Goal: Information Seeking & Learning: Learn about a topic

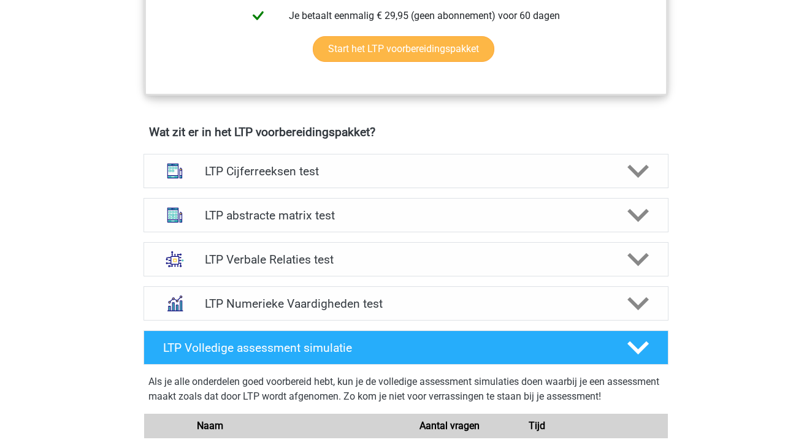
scroll to position [690, 0]
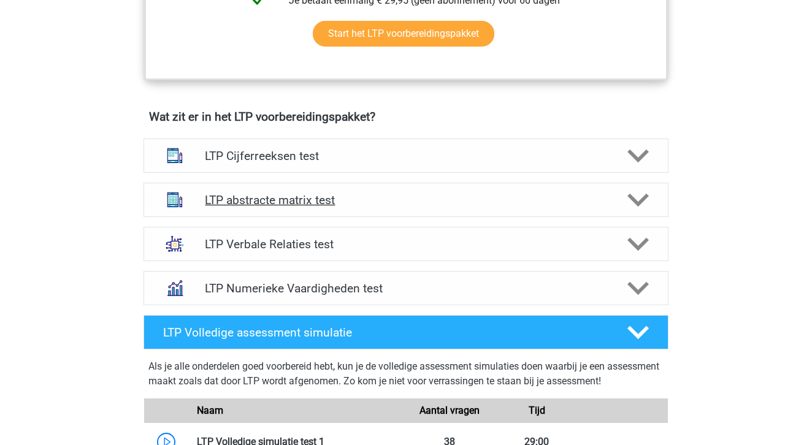
click at [401, 195] on h4 "LTP abstracte matrix test" at bounding box center [406, 200] width 402 height 14
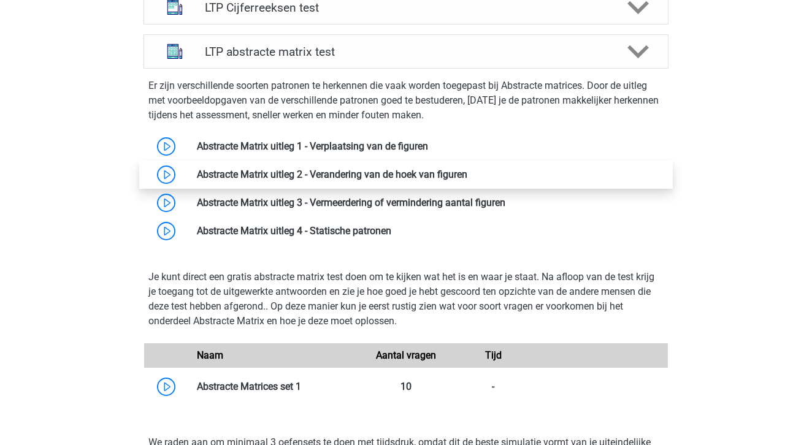
scroll to position [841, 0]
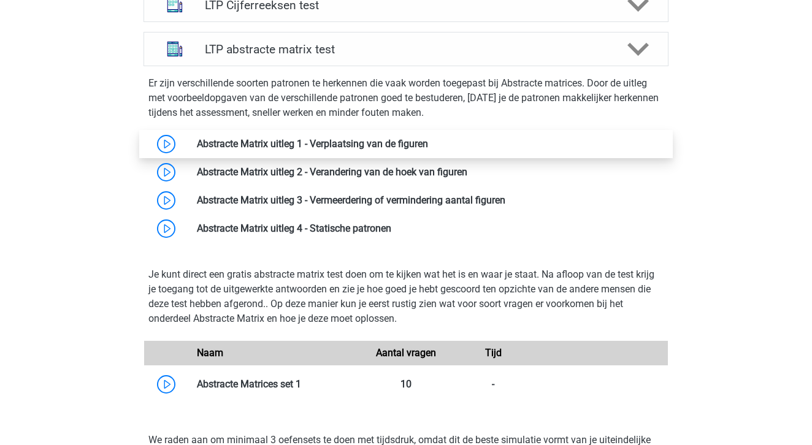
click at [428, 140] on link at bounding box center [428, 144] width 0 height 12
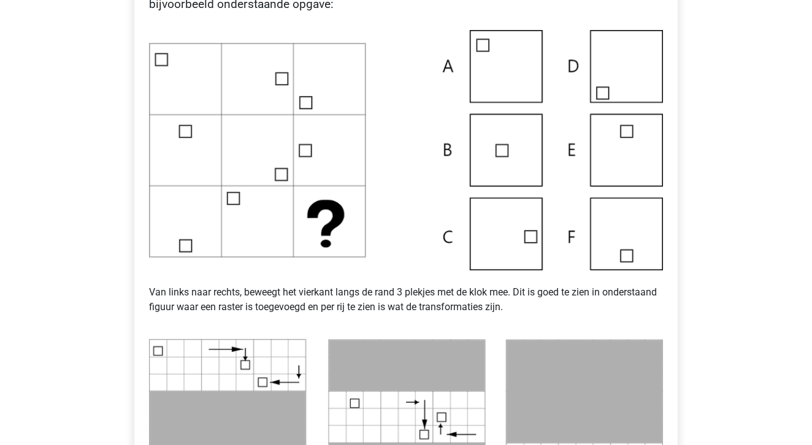
scroll to position [300, 0]
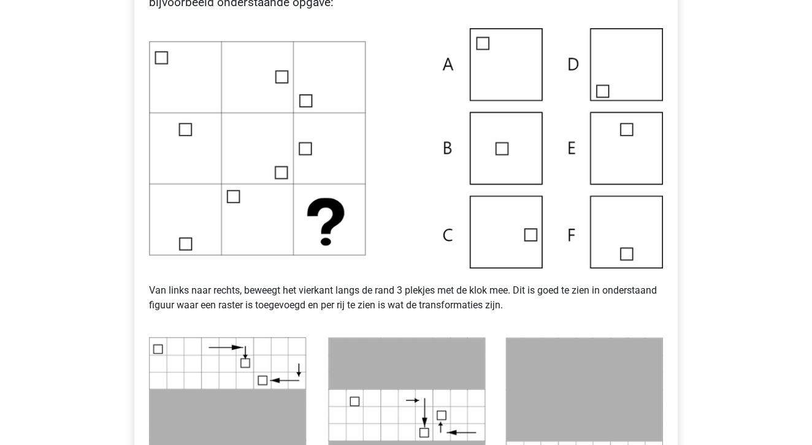
click at [522, 246] on img at bounding box center [406, 148] width 514 height 240
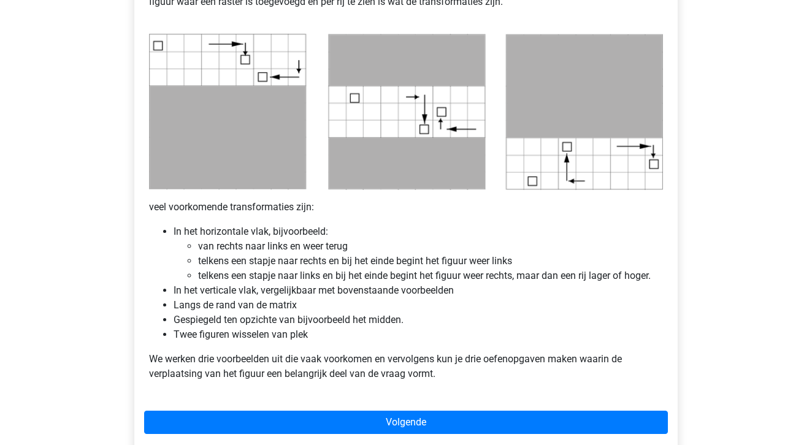
scroll to position [609, 0]
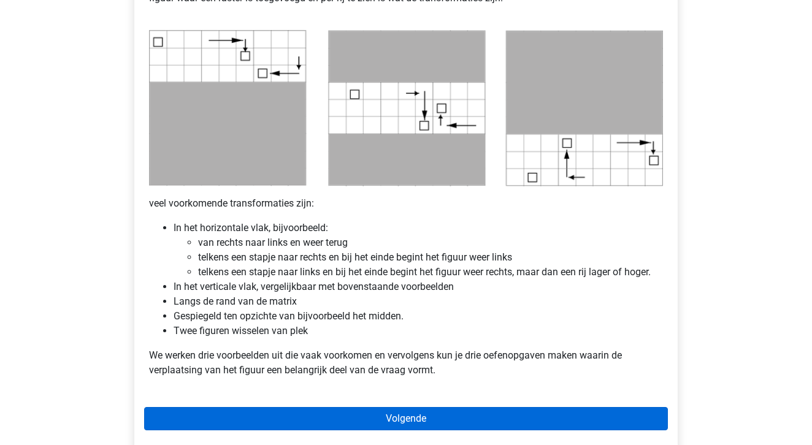
click at [438, 420] on link "Volgende" at bounding box center [406, 418] width 524 height 23
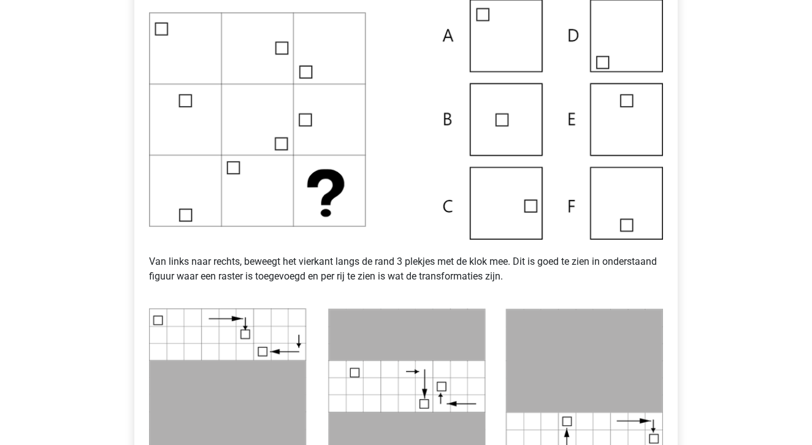
scroll to position [330, 0]
click at [288, 218] on img at bounding box center [406, 120] width 514 height 240
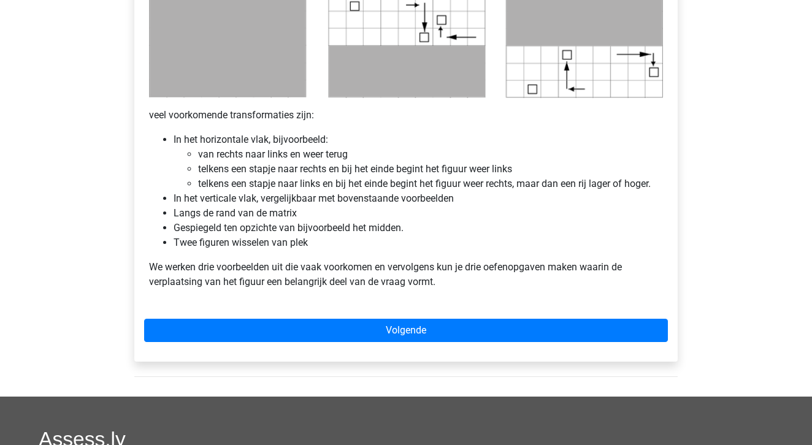
scroll to position [705, 0]
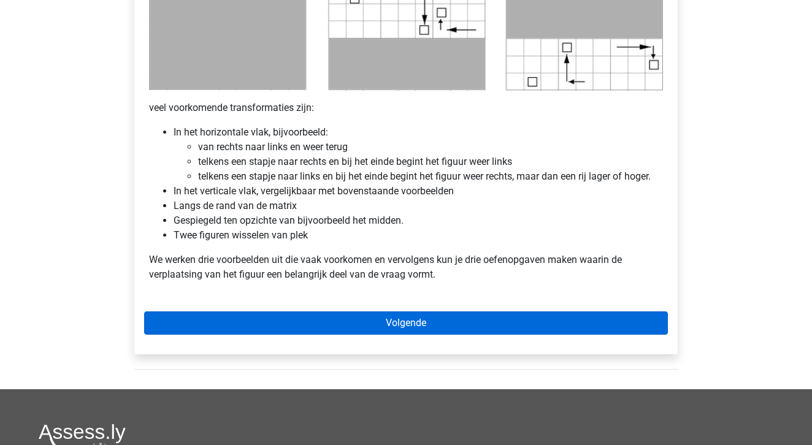
click at [361, 322] on link "Volgende" at bounding box center [406, 322] width 524 height 23
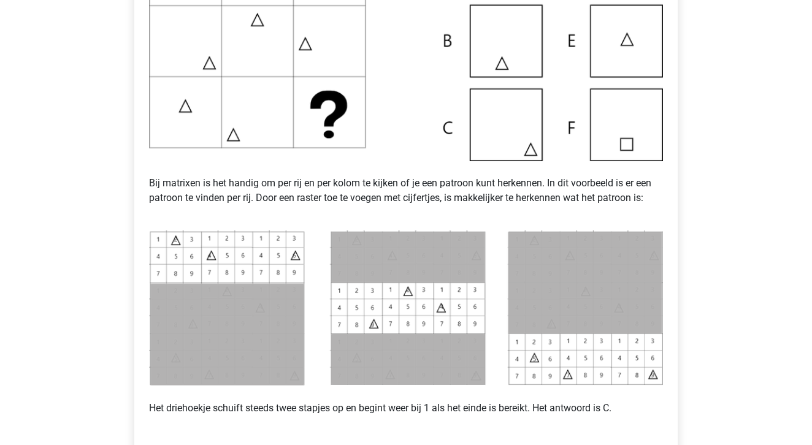
scroll to position [360, 0]
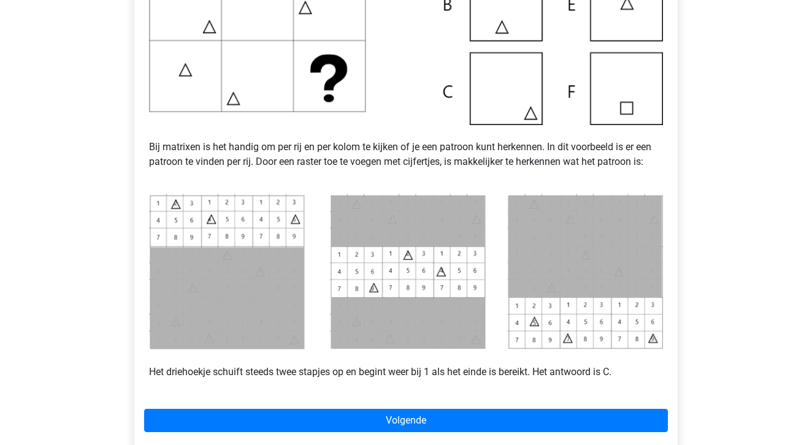
scroll to position [411, 0]
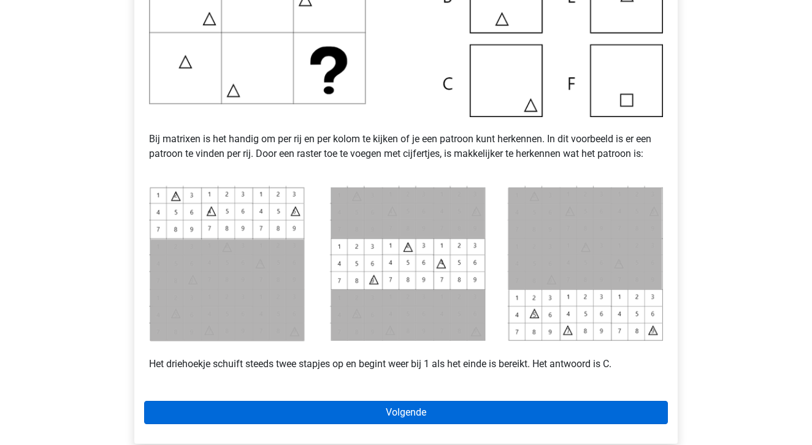
click at [362, 405] on link "Volgende" at bounding box center [406, 412] width 524 height 23
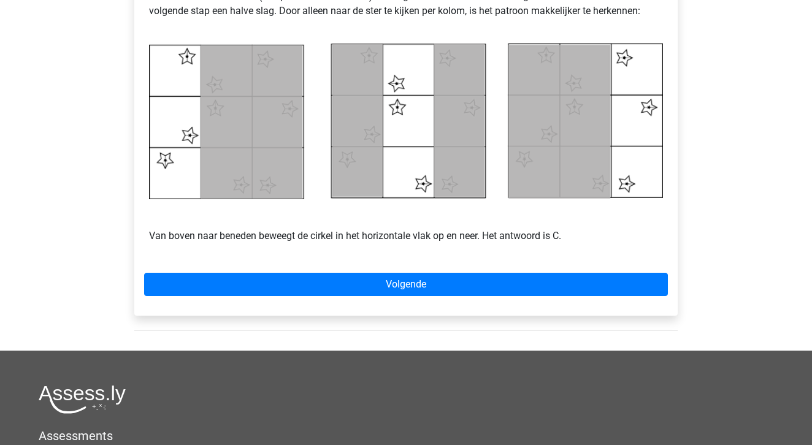
scroll to position [564, 0]
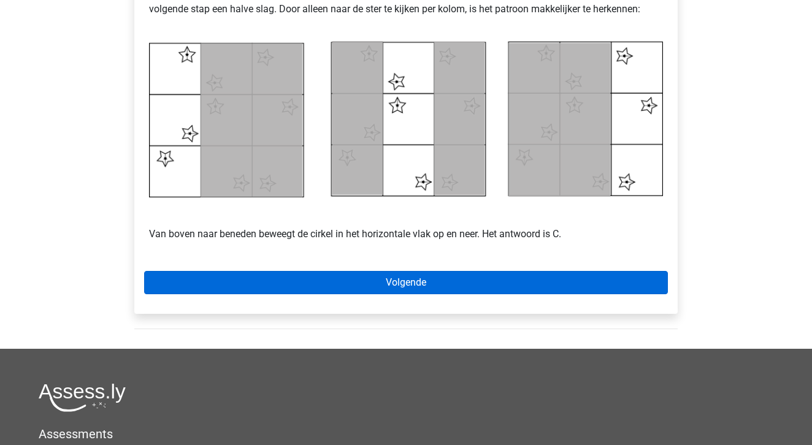
click at [412, 289] on link "Volgende" at bounding box center [406, 282] width 524 height 23
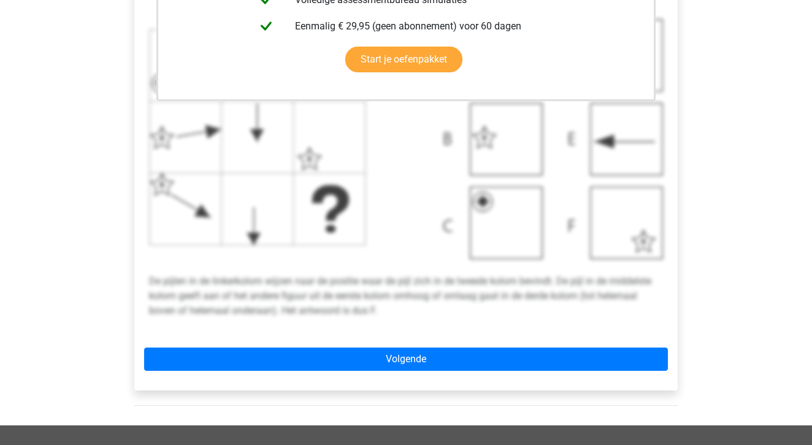
scroll to position [421, 0]
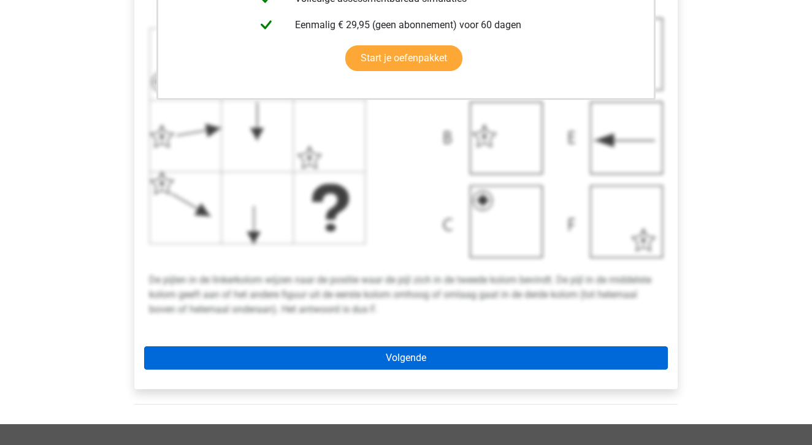
click at [361, 361] on link "Volgende" at bounding box center [406, 357] width 524 height 23
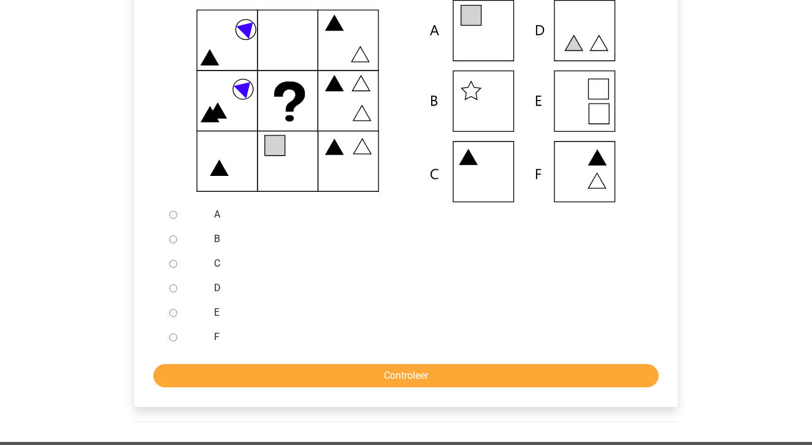
scroll to position [289, 0]
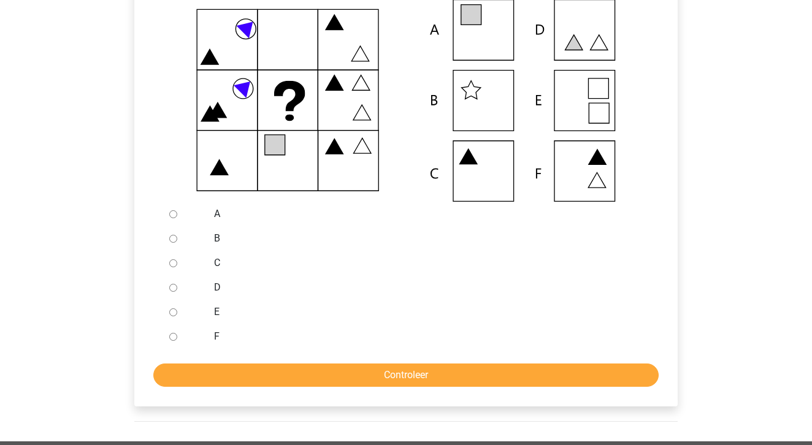
click at [177, 265] on div at bounding box center [184, 263] width 40 height 25
click at [170, 262] on input "C" at bounding box center [173, 263] width 8 height 8
radio input "true"
click at [372, 379] on input "Controleer" at bounding box center [405, 375] width 505 height 23
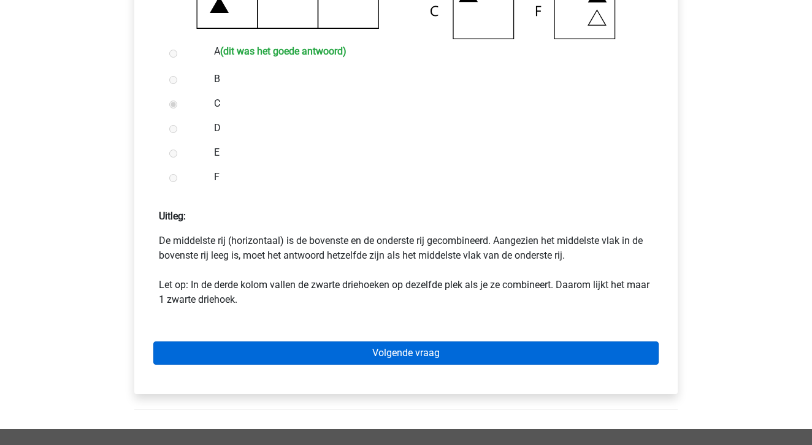
scroll to position [455, 0]
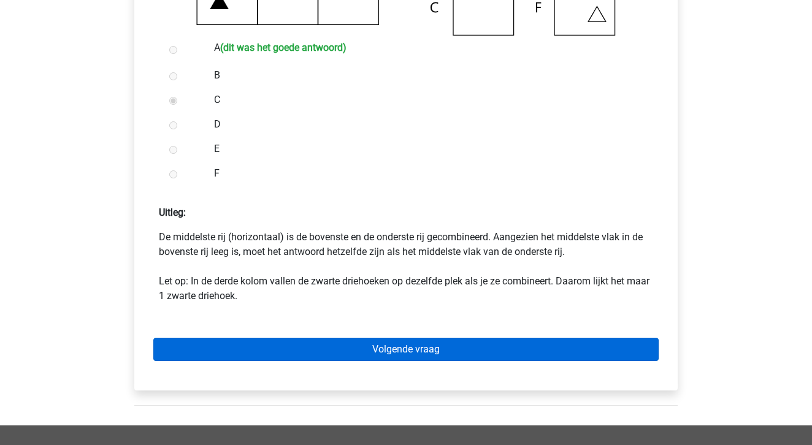
click at [381, 345] on link "Volgende vraag" at bounding box center [405, 349] width 505 height 23
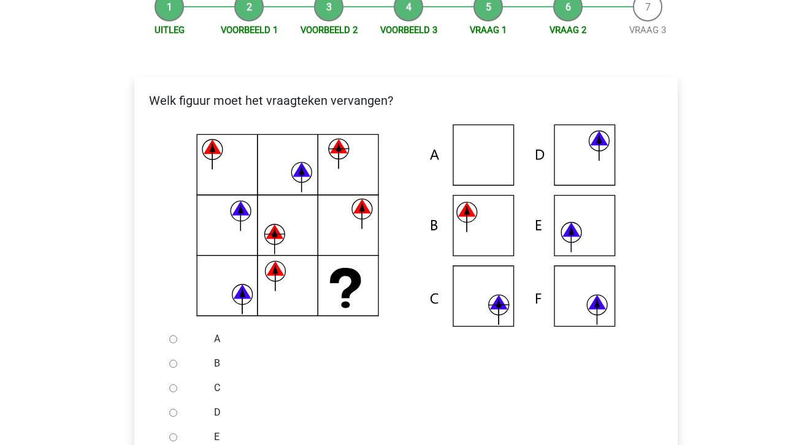
scroll to position [166, 0]
